Goal: Ask a question

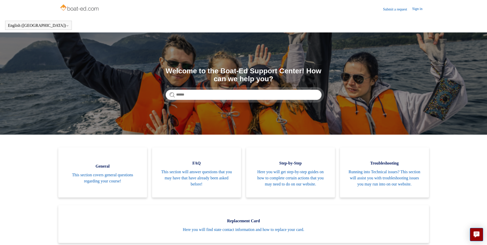
click at [416, 8] on link "Sign in" at bounding box center [419, 9] width 15 height 6
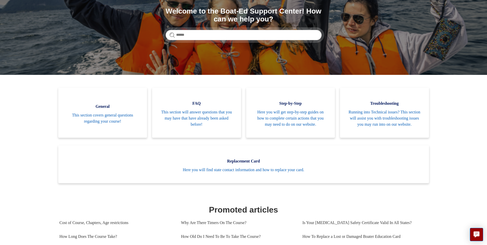
scroll to position [77, 0]
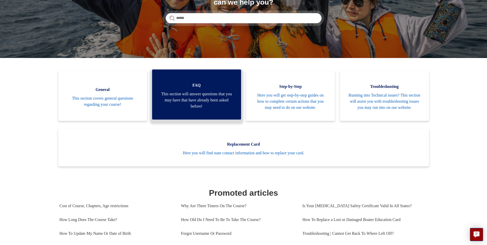
click at [204, 104] on span "This section will answer questions that you may have that have already been ask…" at bounding box center [197, 100] width 74 height 18
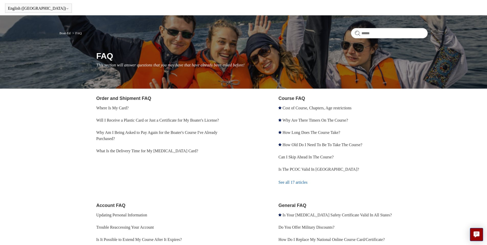
scroll to position [26, 0]
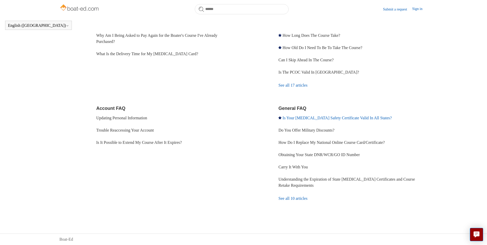
click at [318, 118] on link "Is Your [MEDICAL_DATA] Safety Certificate Valid In All States?" at bounding box center [337, 118] width 109 height 4
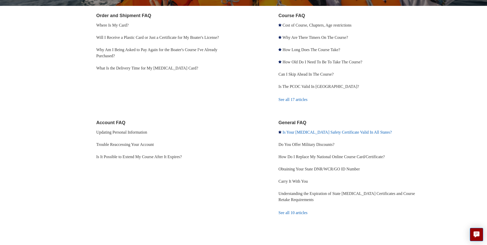
scroll to position [114, 0]
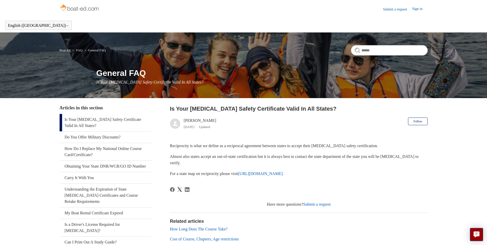
click at [419, 10] on link "Sign in" at bounding box center [419, 9] width 15 height 6
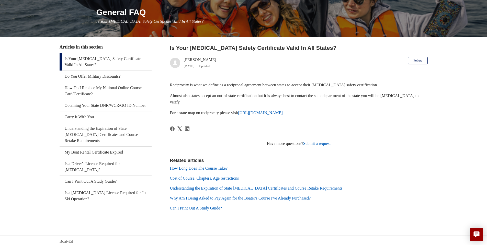
scroll to position [63, 0]
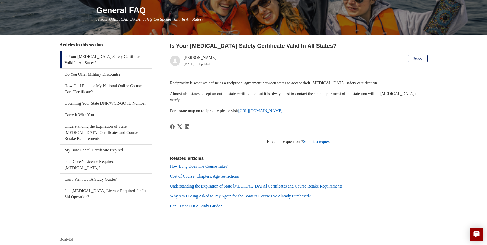
click at [320, 141] on link "Submit a request" at bounding box center [317, 141] width 28 height 4
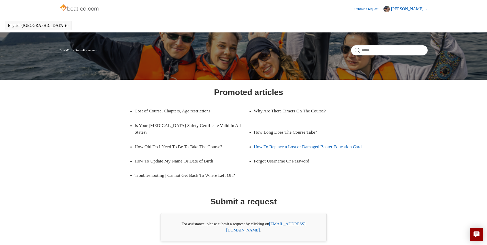
scroll to position [17, 0]
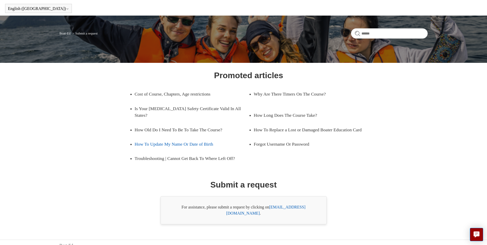
click at [159, 142] on link "How To Update My Name Or Date of Birth" at bounding box center [188, 144] width 106 height 14
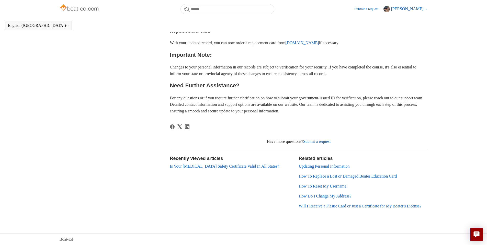
scroll to position [292, 0]
click at [316, 139] on link "Submit a request" at bounding box center [317, 141] width 28 height 4
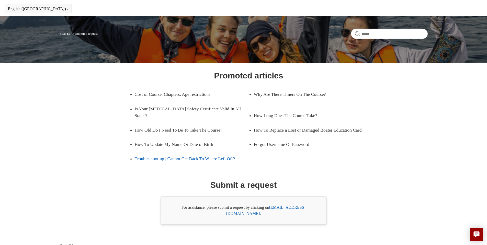
scroll to position [17, 0]
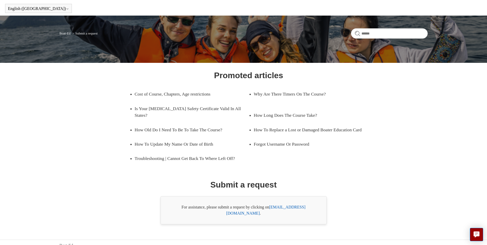
click at [296, 208] on link "[EMAIL_ADDRESS][DOMAIN_NAME]" at bounding box center [265, 210] width 79 height 10
